Goal: Task Accomplishment & Management: Complete application form

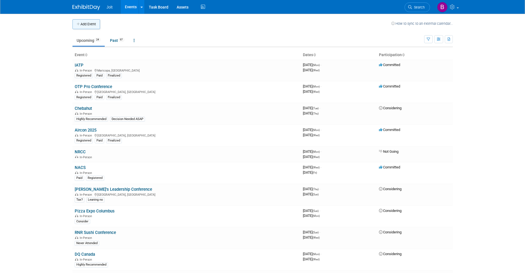
click at [84, 24] on button "Add Event" at bounding box center [86, 24] width 28 height 10
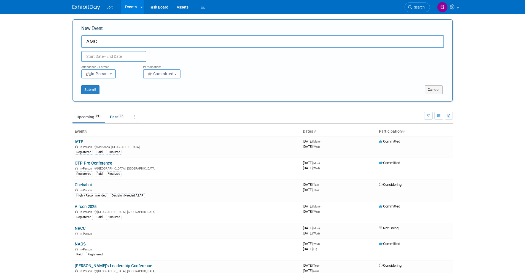
type input "AMC"
click at [122, 53] on input "text" at bounding box center [113, 56] width 65 height 11
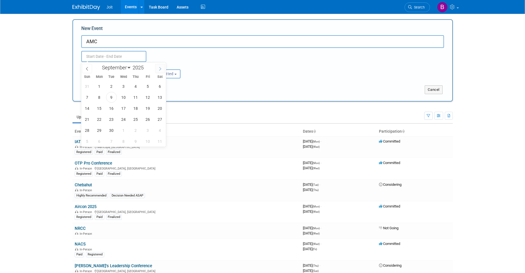
click at [161, 66] on span at bounding box center [160, 68] width 10 height 9
select select "11"
click at [161, 66] on span at bounding box center [160, 68] width 10 height 9
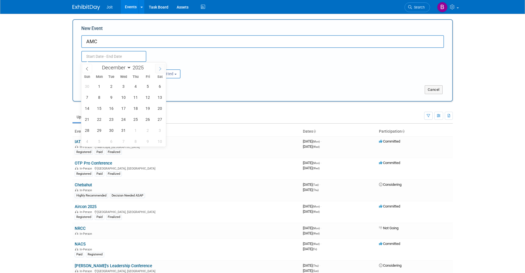
type input "2026"
click at [161, 66] on span at bounding box center [160, 68] width 10 height 9
select select "2"
click at [100, 87] on span "2" at bounding box center [99, 86] width 11 height 11
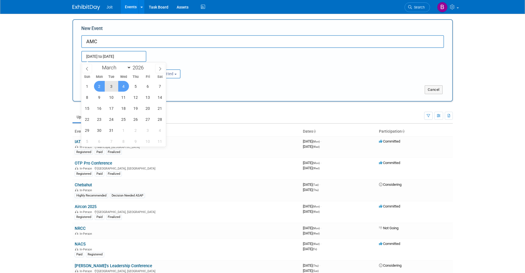
click at [123, 84] on span "4" at bounding box center [123, 86] width 11 height 11
type input "[DATE] to [DATE]"
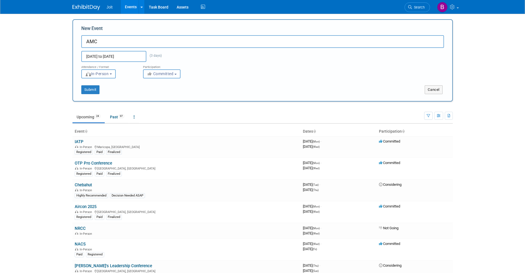
click at [150, 72] on icon "button" at bounding box center [150, 74] width 6 height 4
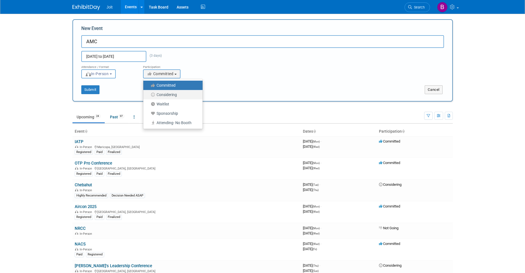
click at [161, 94] on label "Considering" at bounding box center [171, 94] width 51 height 7
click at [148, 94] on input "Considering" at bounding box center [147, 95] width 4 height 4
select select "2"
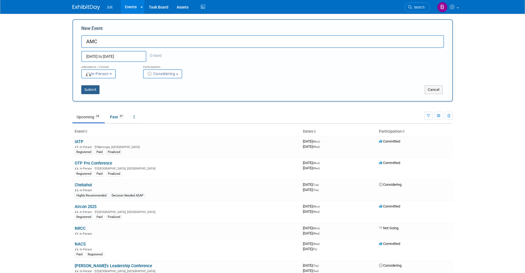
click at [93, 89] on button "Submit" at bounding box center [90, 89] width 18 height 9
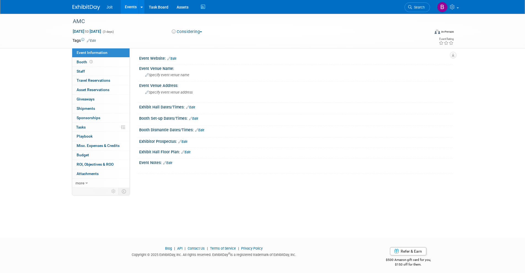
click at [172, 163] on link "Edit" at bounding box center [167, 163] width 9 height 4
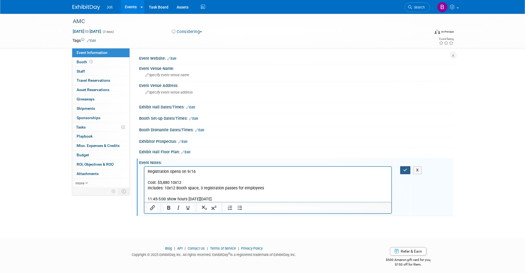
click at [404, 171] on icon "button" at bounding box center [405, 170] width 4 height 4
